Goal: Complete application form

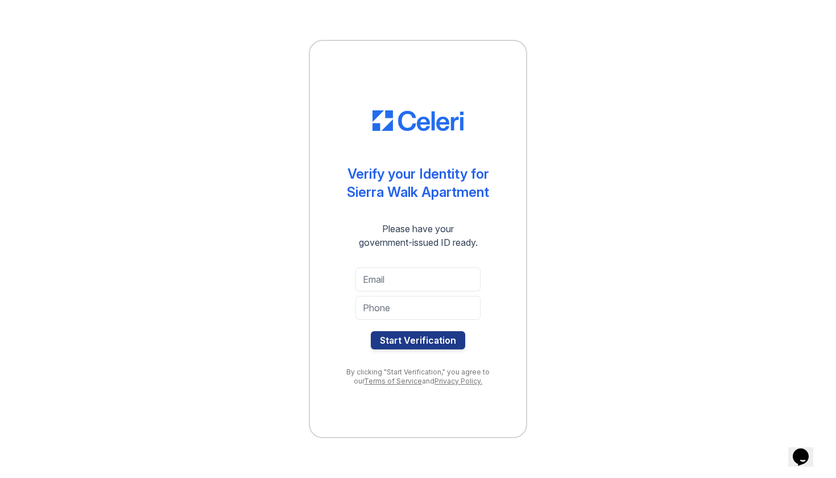
click at [362, 293] on div at bounding box center [417, 293] width 125 height 5
type input "[EMAIL_ADDRESS][DOMAIN_NAME]"
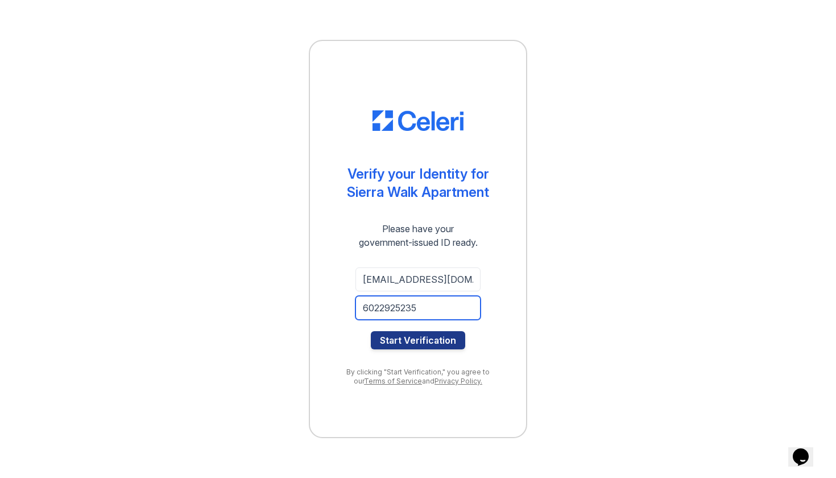
type input "6022925235"
click at [418, 339] on button "Start Verification" at bounding box center [418, 340] width 94 height 18
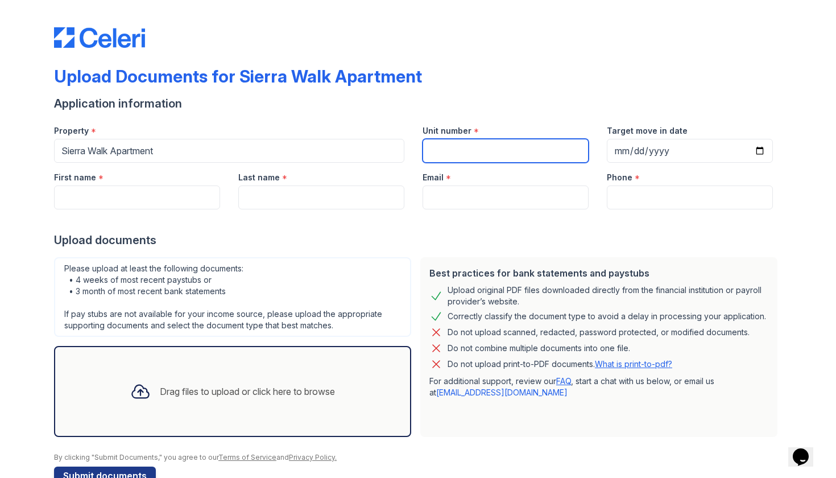
click at [445, 139] on input "Unit number" at bounding box center [505, 151] width 166 height 24
type input "129"
